Goal: Go to known website: Access a specific website the user already knows

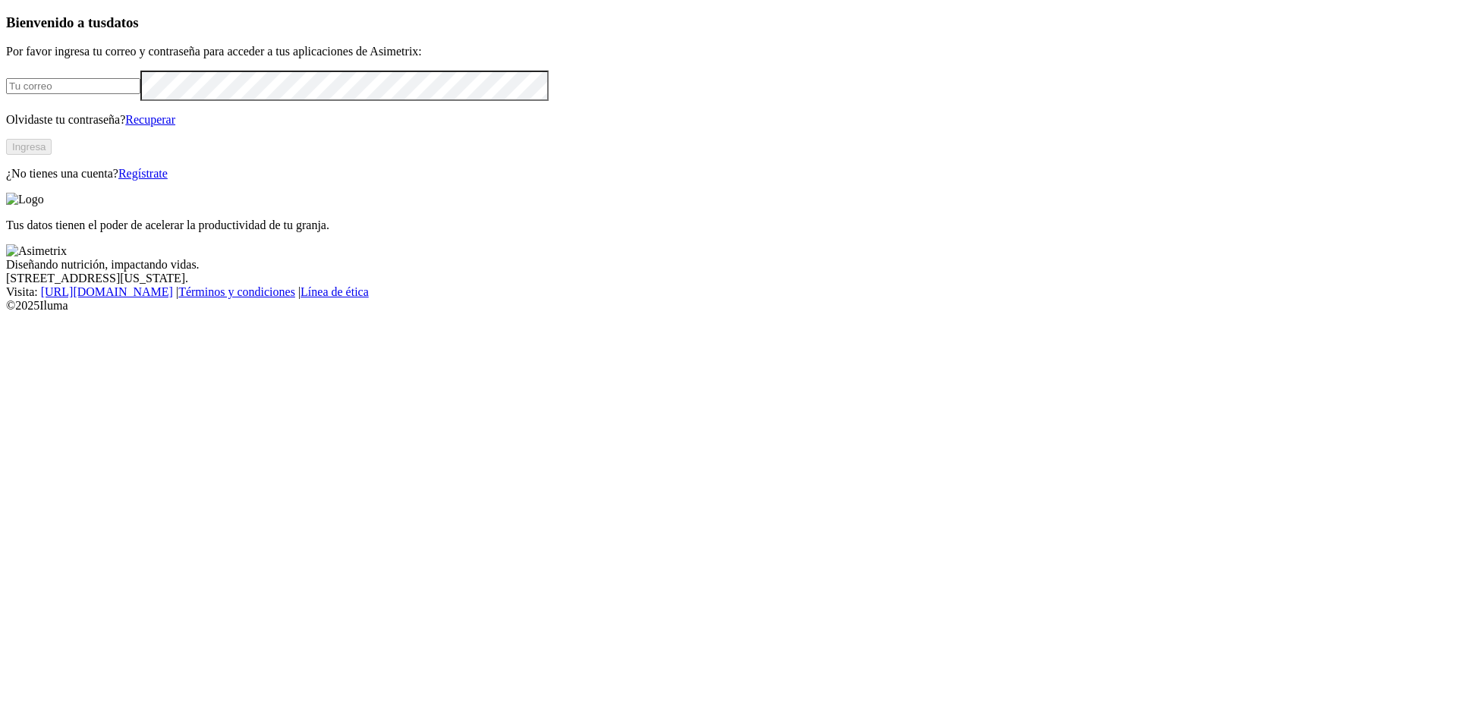
type input "[EMAIL_ADDRESS][DOMAIN_NAME]"
click at [52, 155] on button "Ingresa" at bounding box center [29, 147] width 46 height 16
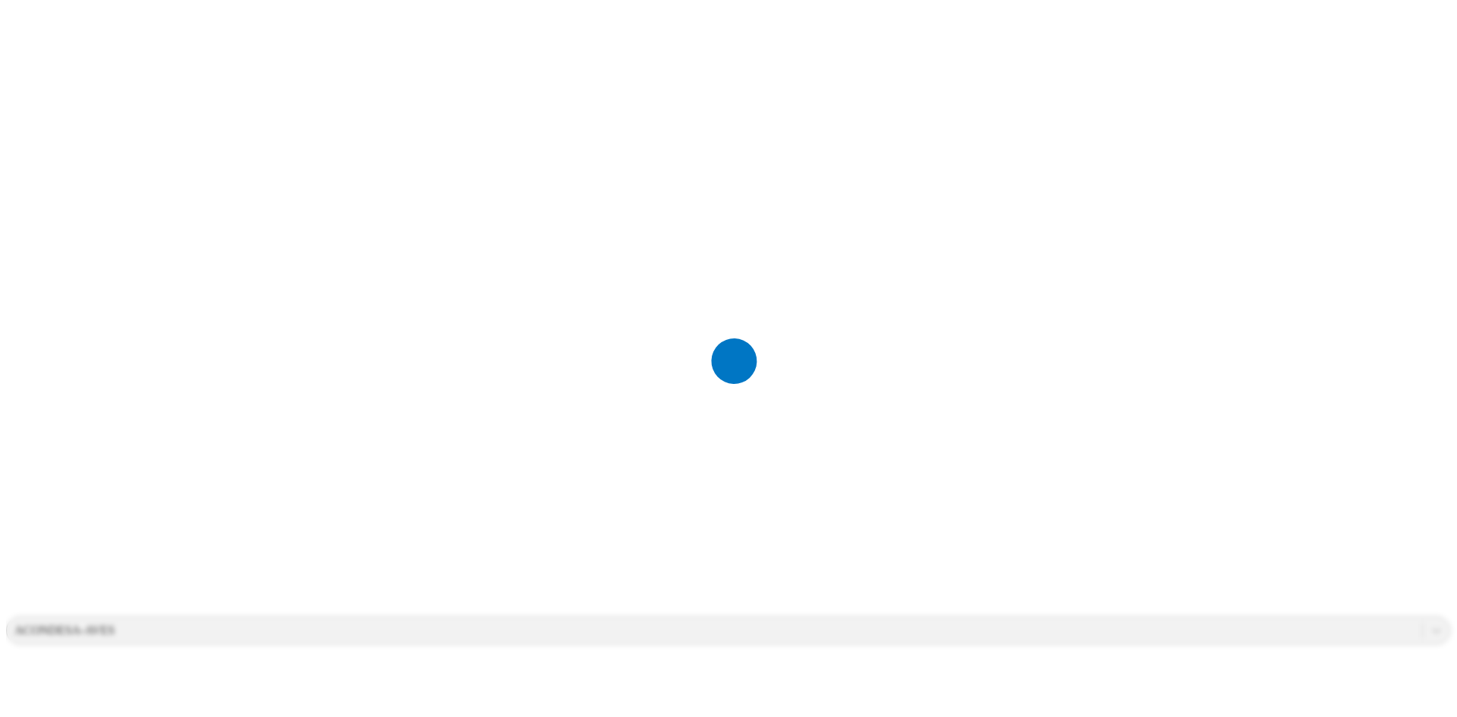
click at [1156, 589] on div at bounding box center [734, 358] width 1457 height 717
